Goal: Complete application form

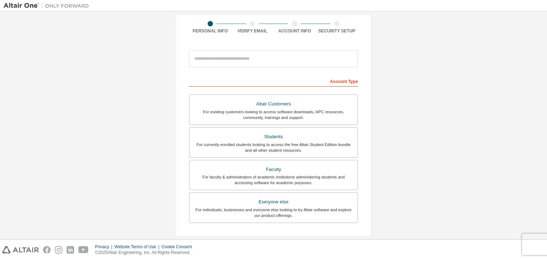
scroll to position [59, 0]
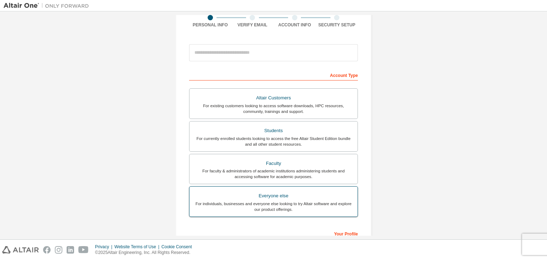
click at [282, 191] on div "Everyone else" at bounding box center [274, 196] width 160 height 10
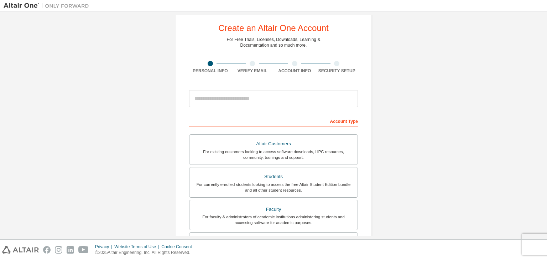
scroll to position [12, 0]
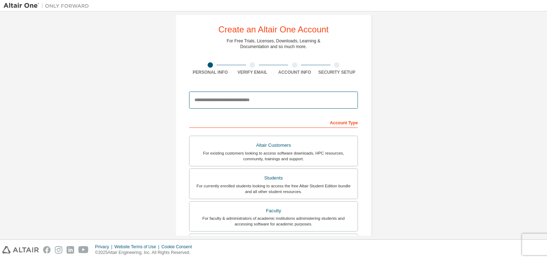
click at [202, 100] on input "email" at bounding box center [273, 100] width 169 height 17
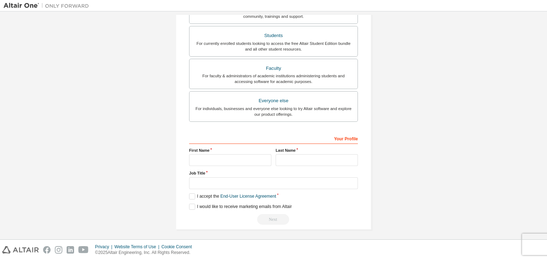
scroll to position [177, 0]
type input "**********"
click at [241, 158] on input "text" at bounding box center [230, 159] width 82 height 12
type input "*"
type input "****"
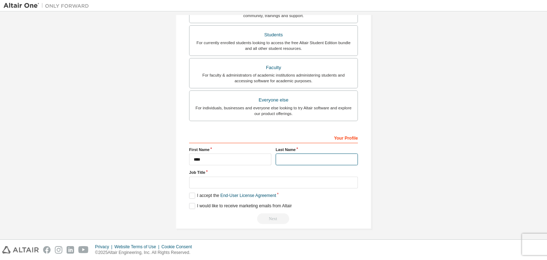
click at [294, 161] on input "text" at bounding box center [317, 159] width 82 height 12
type input "********"
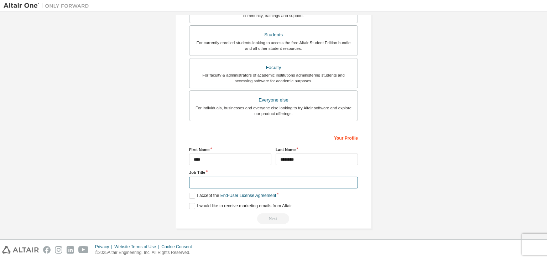
click at [208, 185] on input "text" at bounding box center [273, 183] width 169 height 12
type input "*******"
click at [191, 194] on label "I accept the End-User License Agreement" at bounding box center [232, 196] width 87 height 6
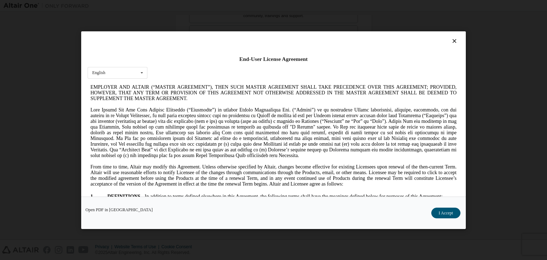
scroll to position [83, 0]
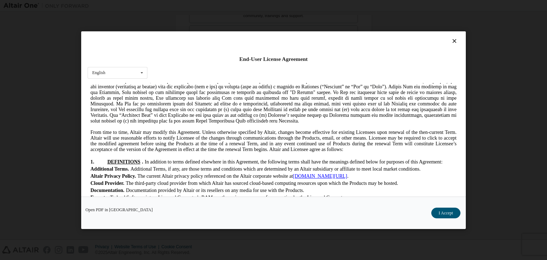
click at [449, 210] on button "I Accept" at bounding box center [445, 213] width 29 height 11
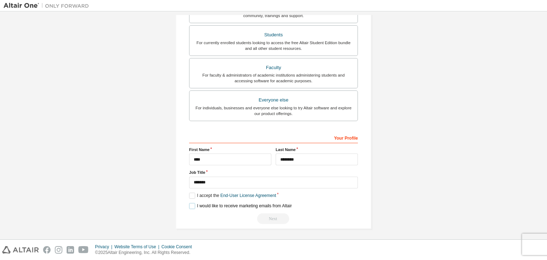
click at [189, 203] on label "I would like to receive marketing emails from Altair" at bounding box center [240, 206] width 103 height 6
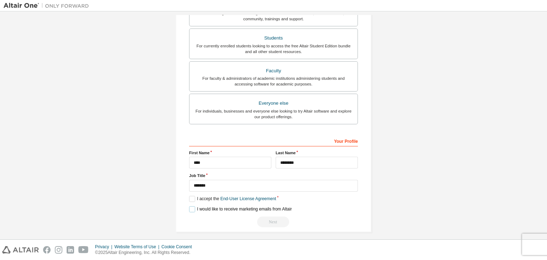
scroll to position [177, 0]
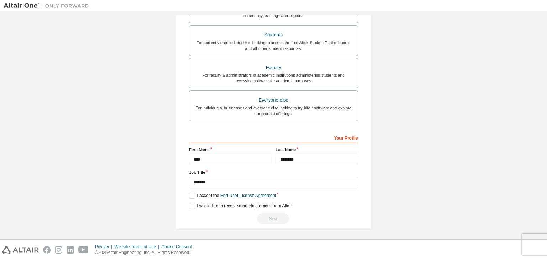
click at [276, 217] on div "Next" at bounding box center [273, 218] width 169 height 11
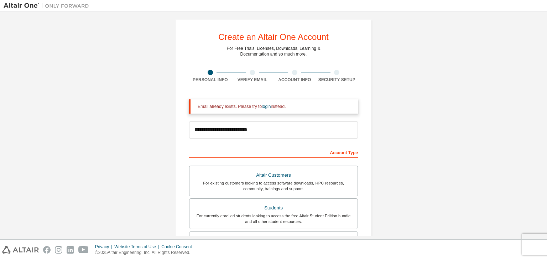
scroll to position [0, 0]
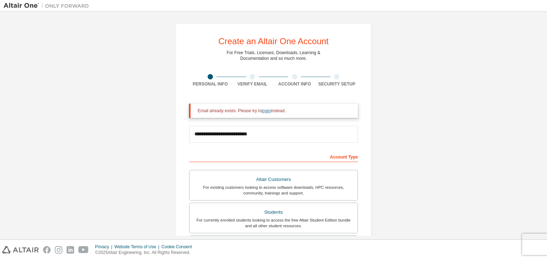
click at [263, 111] on link "login" at bounding box center [266, 110] width 9 height 5
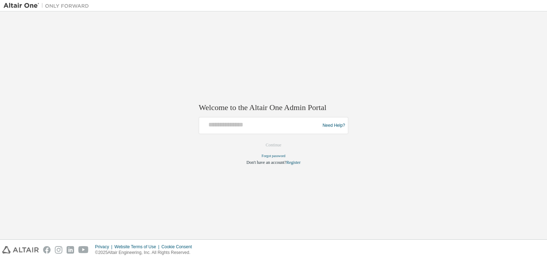
click at [266, 130] on div at bounding box center [260, 126] width 117 height 14
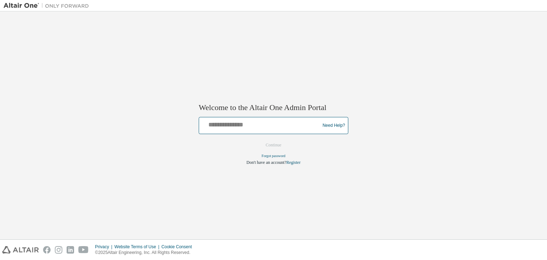
click at [245, 124] on input "text" at bounding box center [260, 124] width 117 height 10
type input "*"
type input "**********"
click at [258, 140] on button "Continue" at bounding box center [273, 145] width 31 height 11
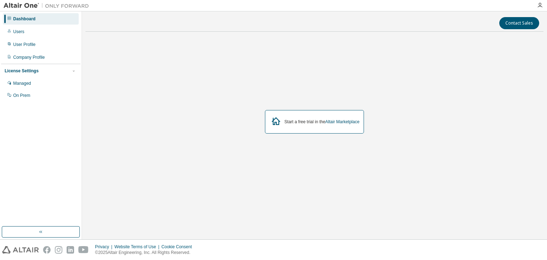
click at [282, 122] on div "Start a free trial in the Altair Marketplace" at bounding box center [314, 122] width 99 height 24
click at [347, 124] on link "Altair Marketplace" at bounding box center [342, 121] width 34 height 5
